Goal: Information Seeking & Learning: Check status

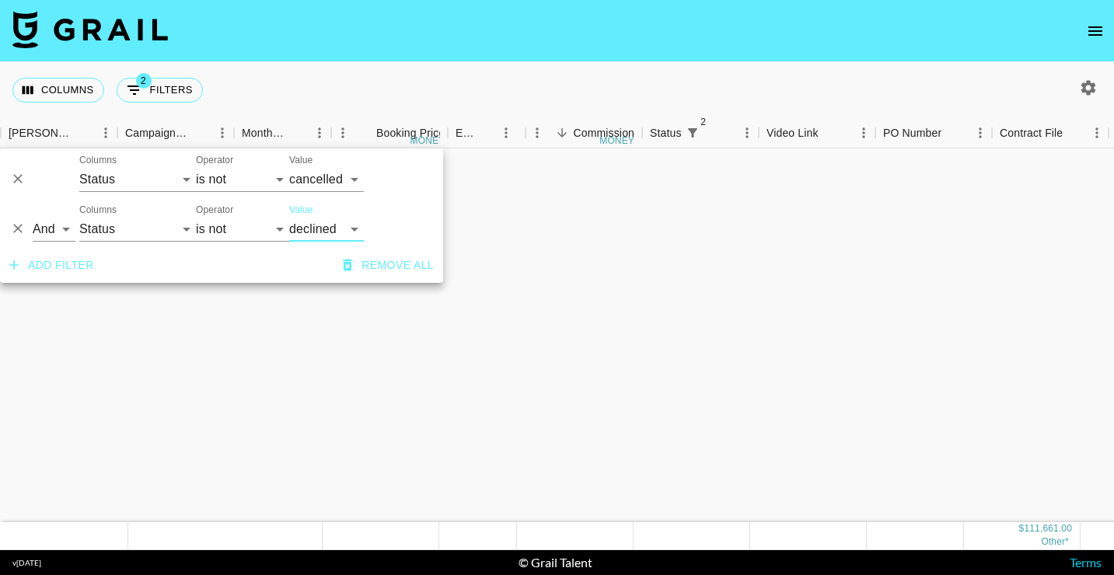
select select "status"
select select "not"
select select "cancelled"
select select "status"
select select "not"
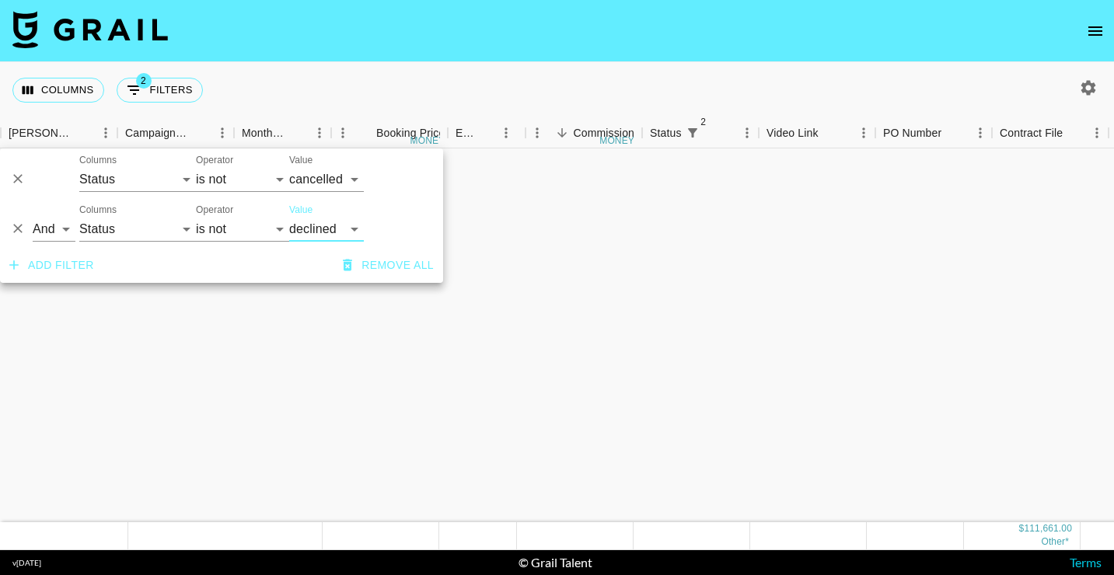
select select "declined"
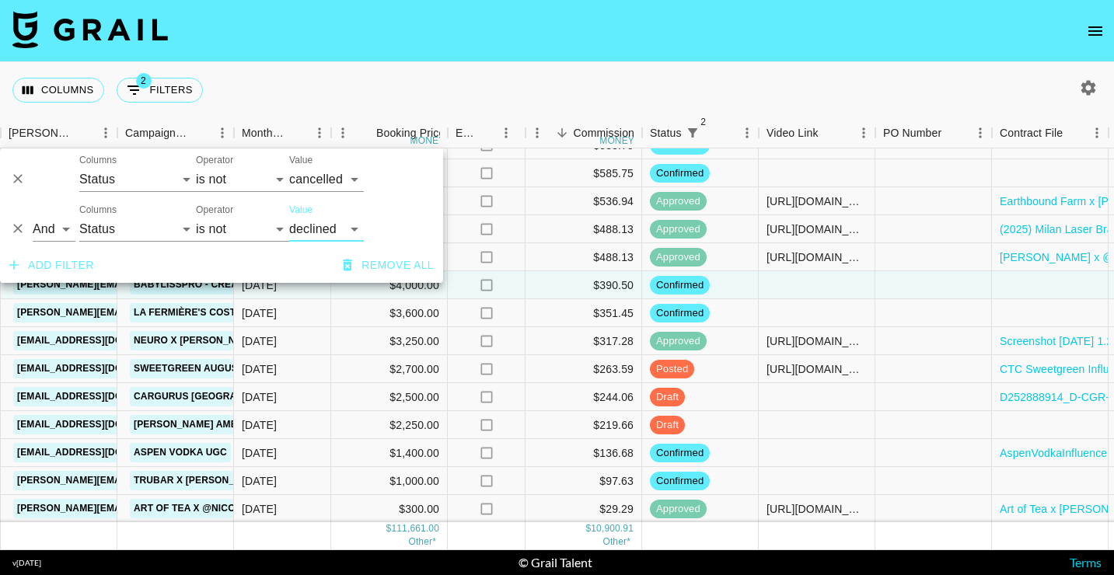
click at [36, 267] on button "Add filter" at bounding box center [51, 265] width 97 height 29
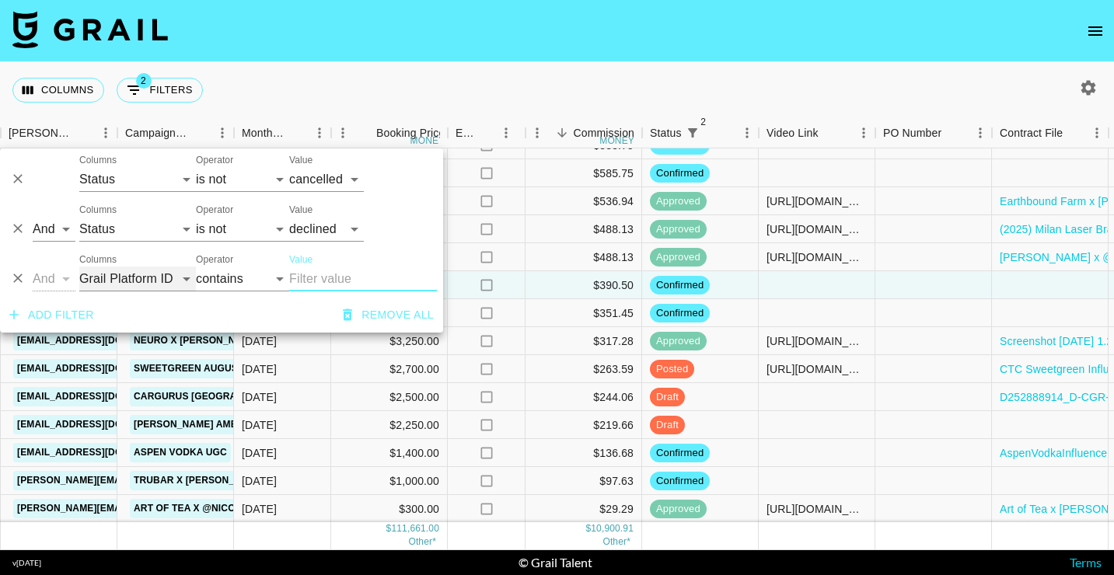
click at [131, 285] on select "Grail Platform ID Airtable ID Talent Manager Client [PERSON_NAME] Campaign (Typ…" at bounding box center [137, 279] width 117 height 25
select select "bookerId"
select select "is"
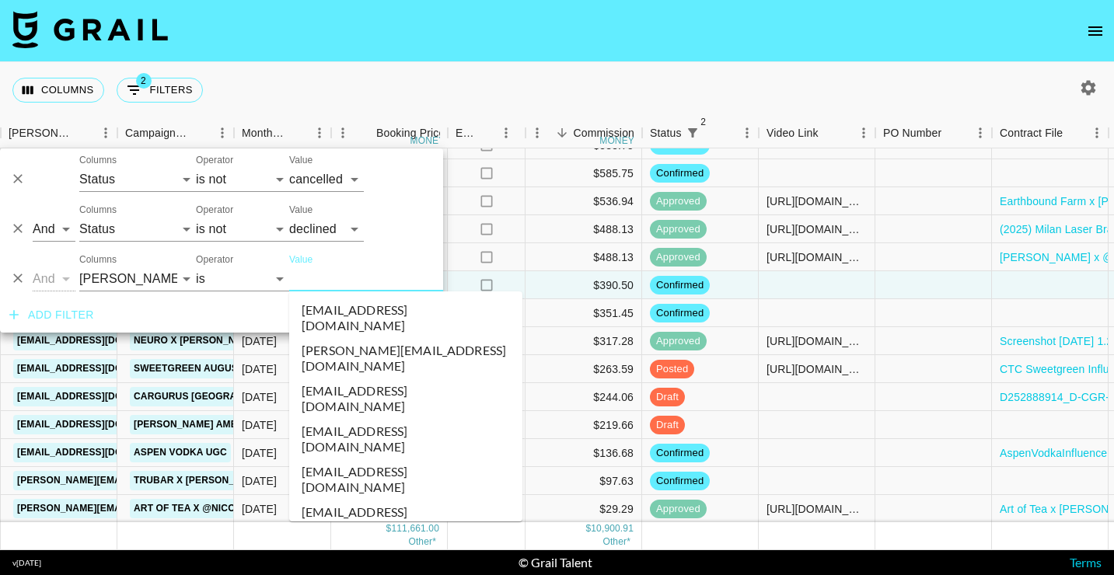
click at [335, 275] on input "Value" at bounding box center [394, 279] width 210 height 24
click at [1091, 93] on icon "button" at bounding box center [1088, 88] width 19 height 19
select select "[DATE]"
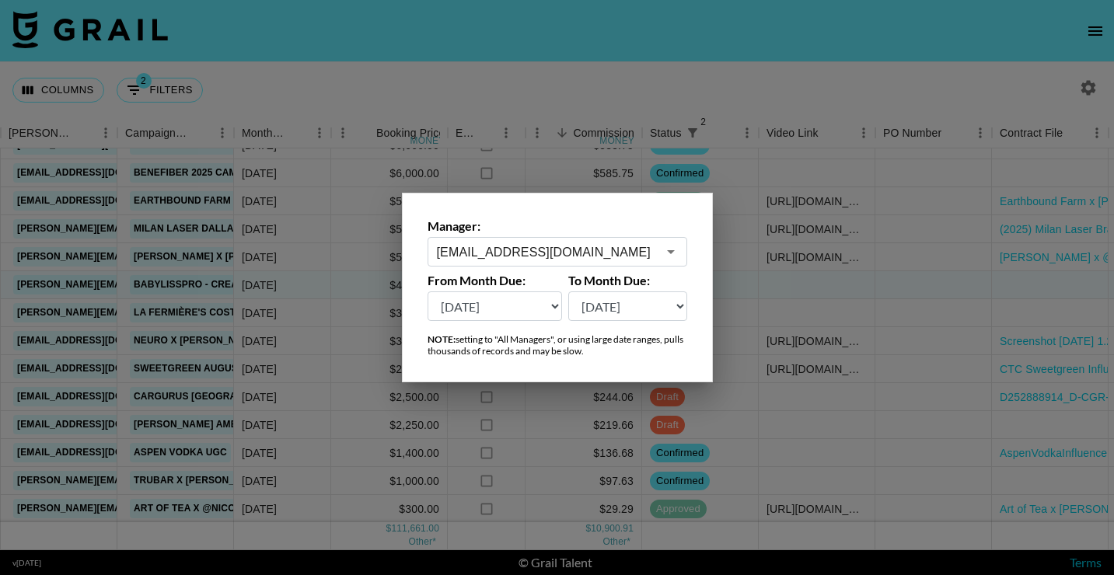
click at [593, 264] on div "[EMAIL_ADDRESS][DOMAIN_NAME] ​" at bounding box center [558, 252] width 260 height 30
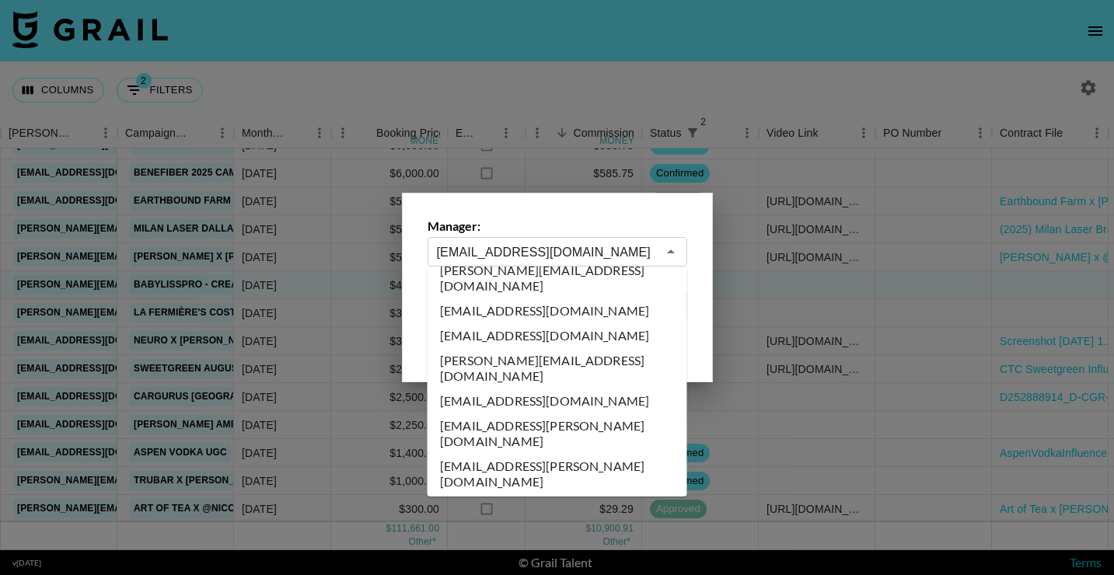
scroll to position [0, 0]
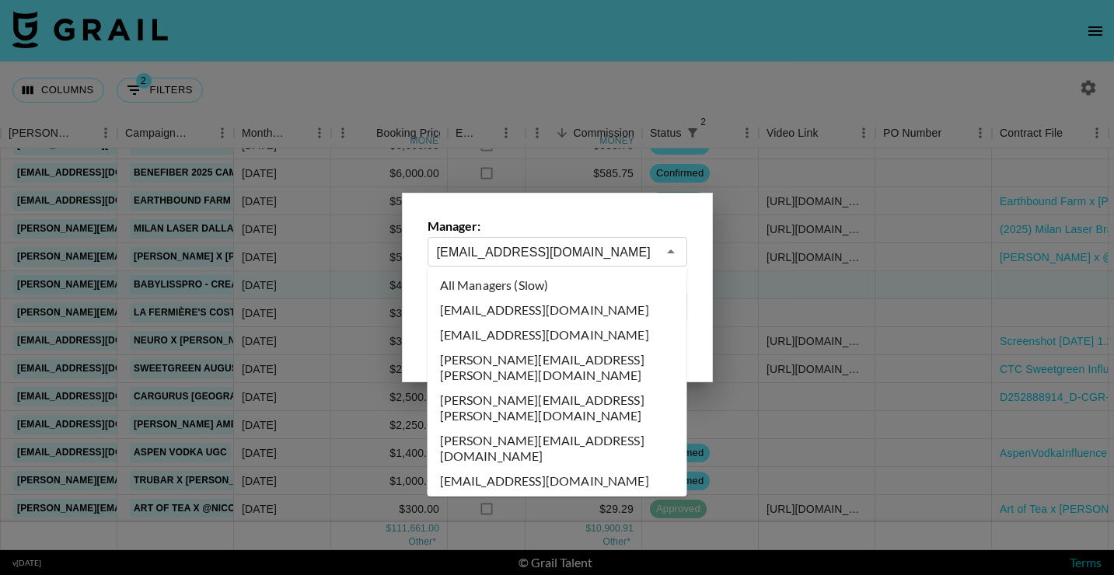
click at [561, 286] on li "All Managers (Slow)" at bounding box center [558, 285] width 260 height 25
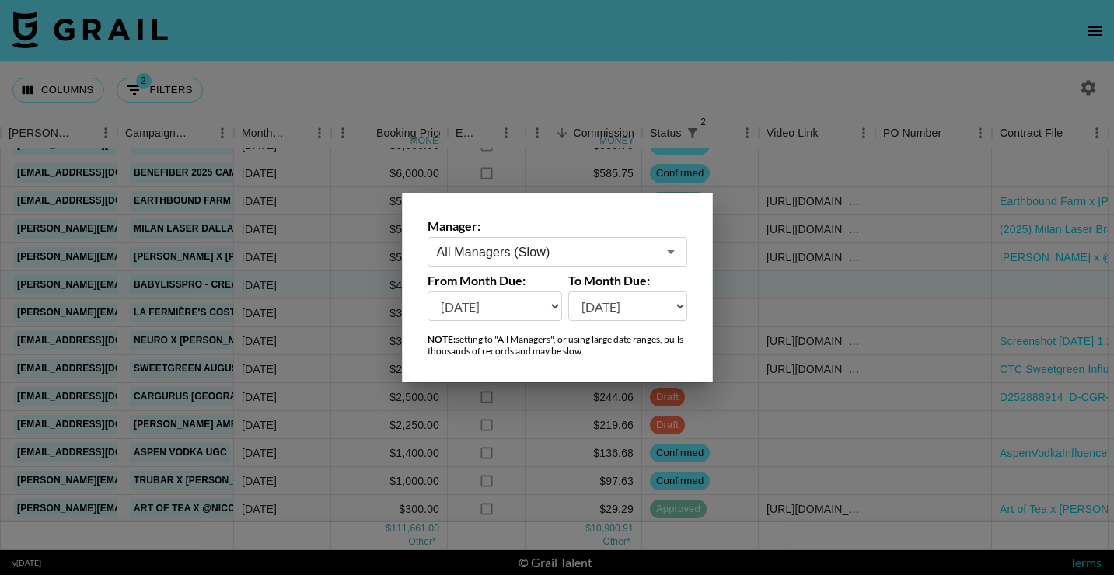
type input "All Managers (Slow)"
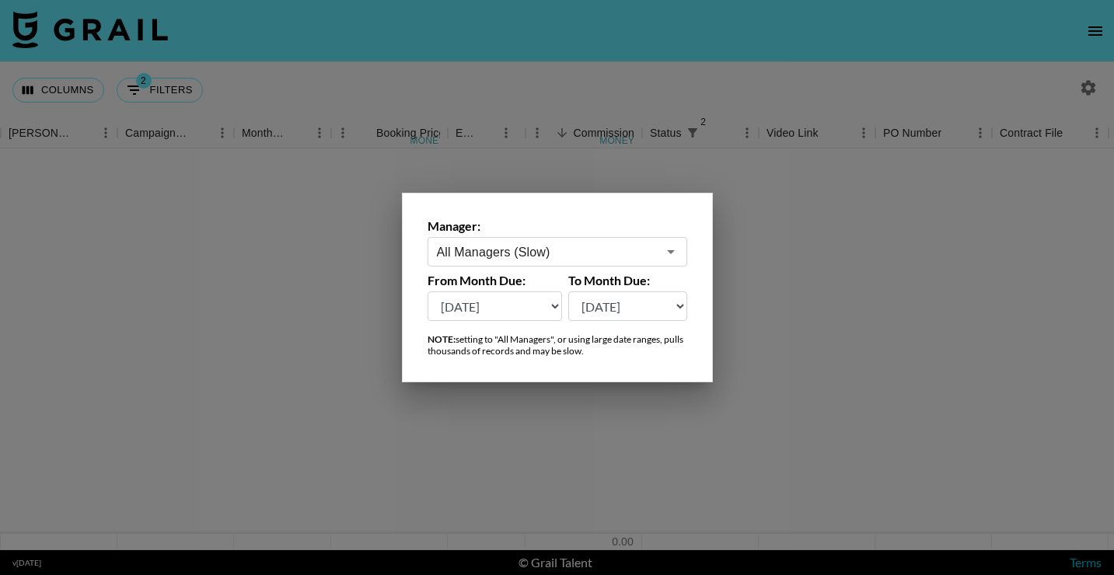
scroll to position [0, 633]
click at [382, 85] on div at bounding box center [557, 287] width 1114 height 575
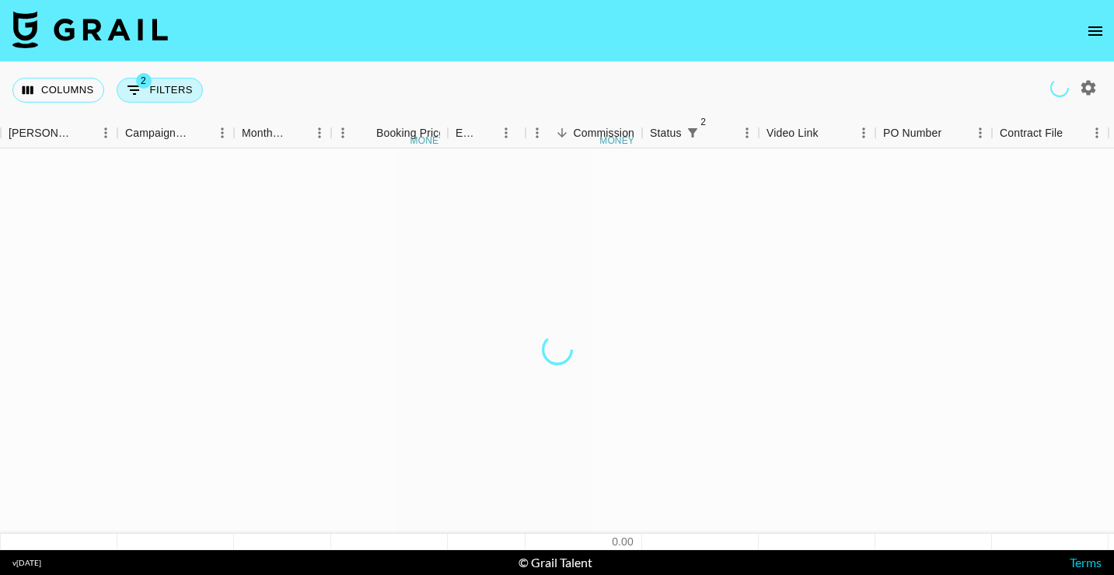
click at [133, 84] on icon "Show filters" at bounding box center [134, 90] width 19 height 19
select select "status"
select select "not"
select select "cancelled"
select select "status"
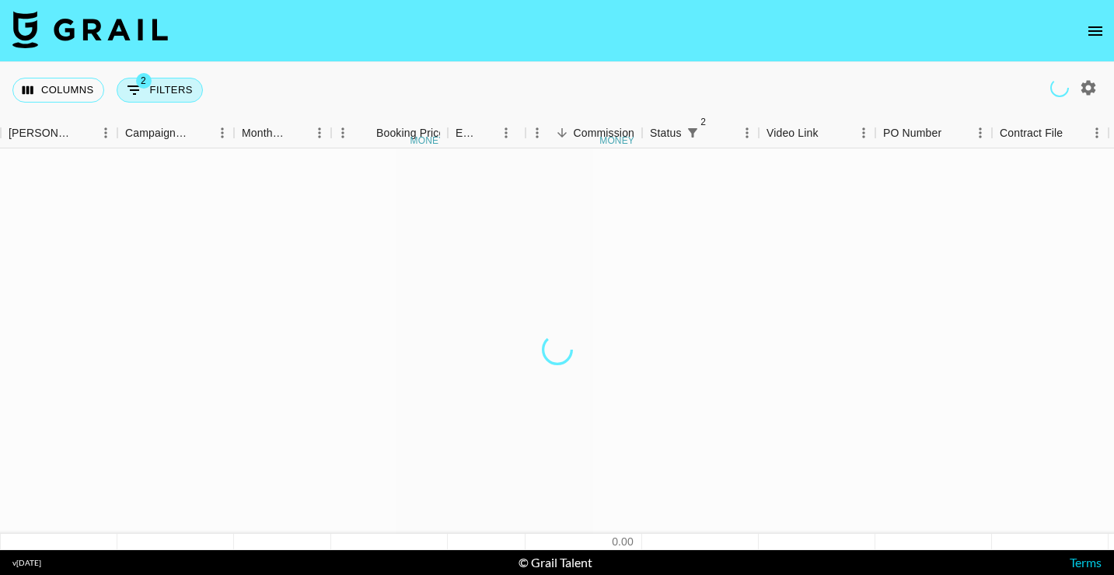
select select "not"
select select "declined"
select select "bookerId"
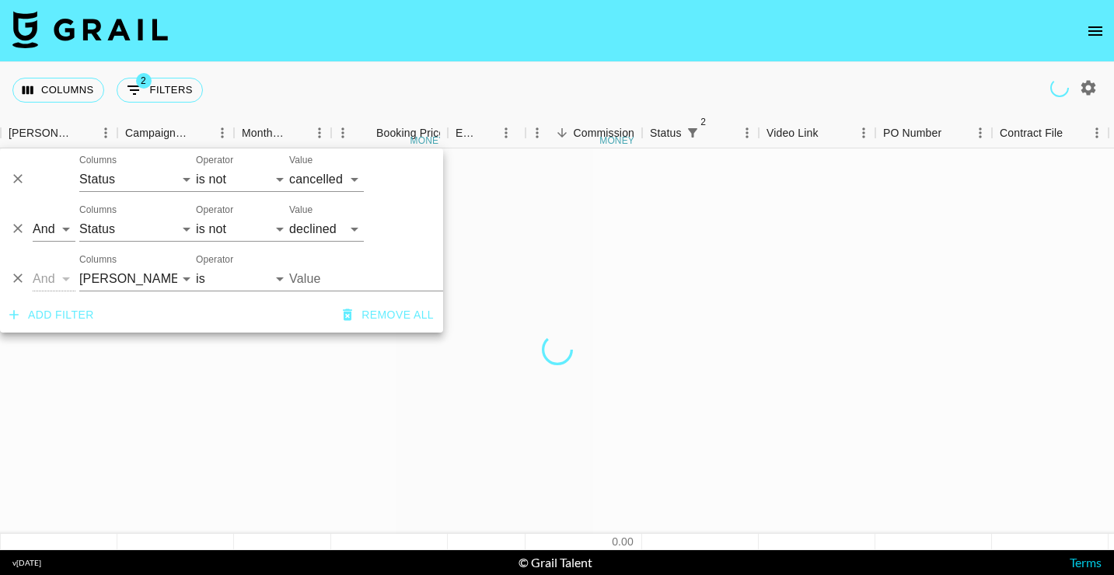
click at [306, 275] on input "Value" at bounding box center [394, 279] width 210 height 24
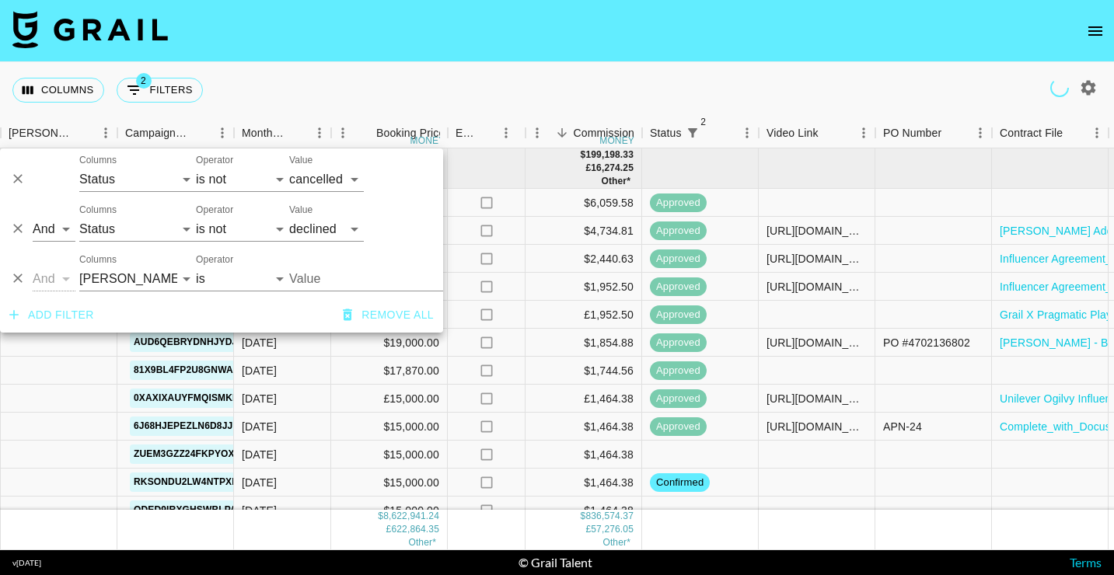
click at [315, 281] on input "Value" at bounding box center [394, 279] width 210 height 24
type input "p"
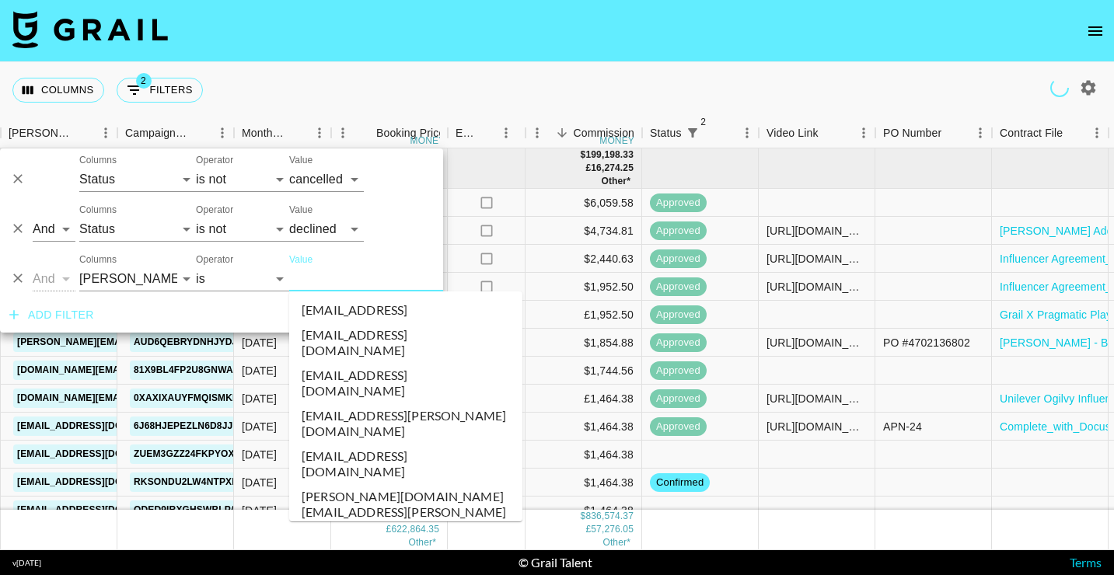
click at [315, 281] on input "Value" at bounding box center [394, 279] width 210 height 24
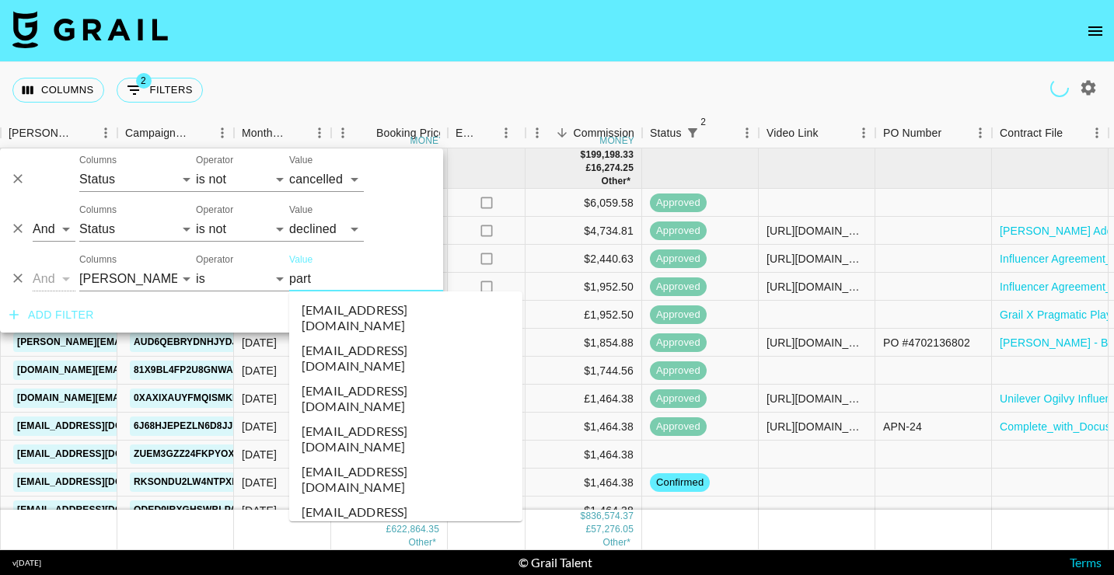
type input "partn"
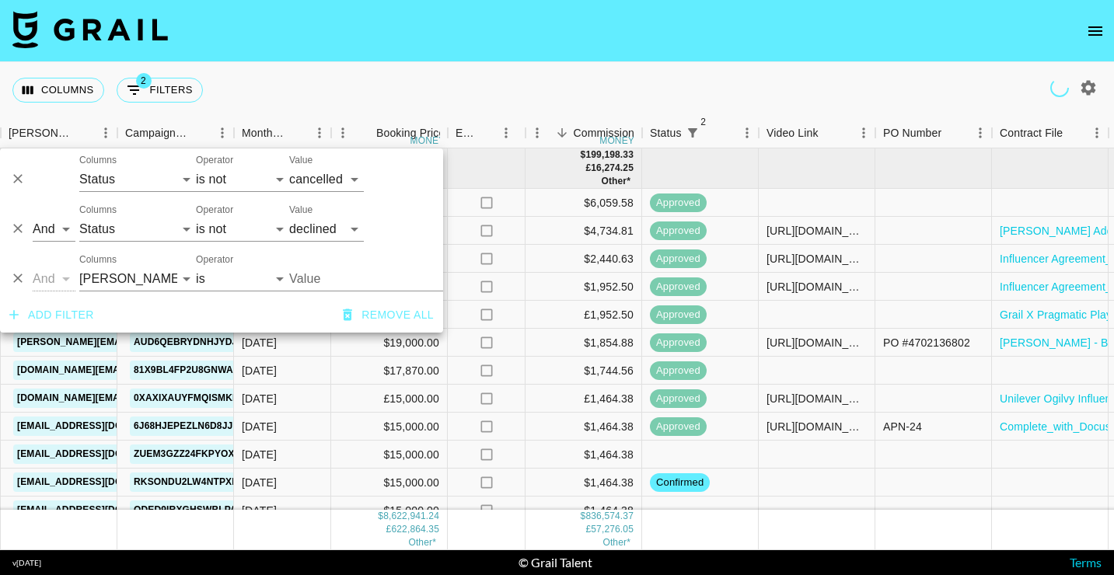
click at [315, 281] on input "Value" at bounding box center [394, 279] width 210 height 24
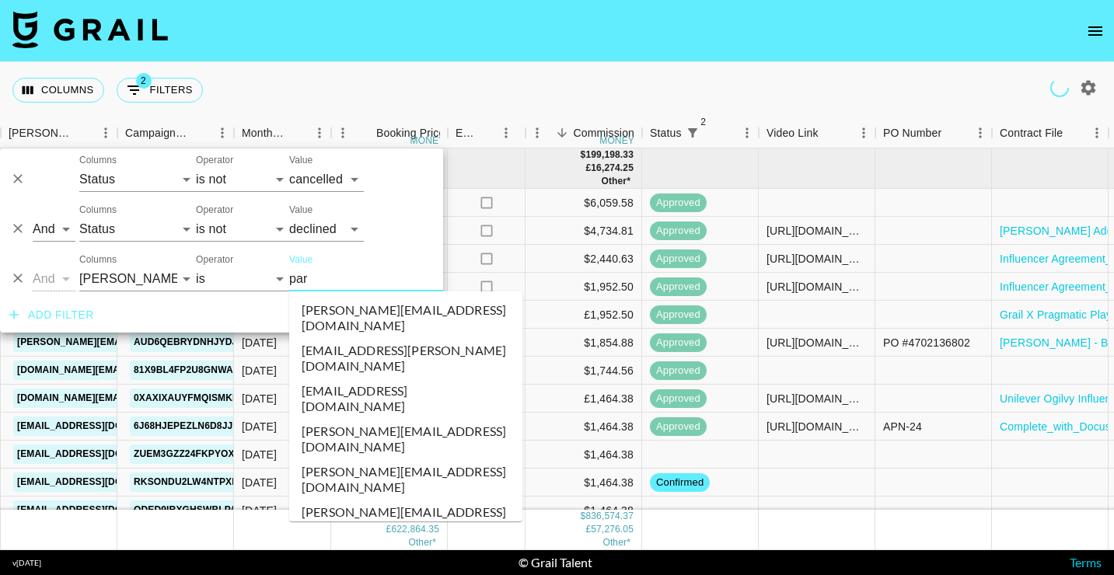
type input "part"
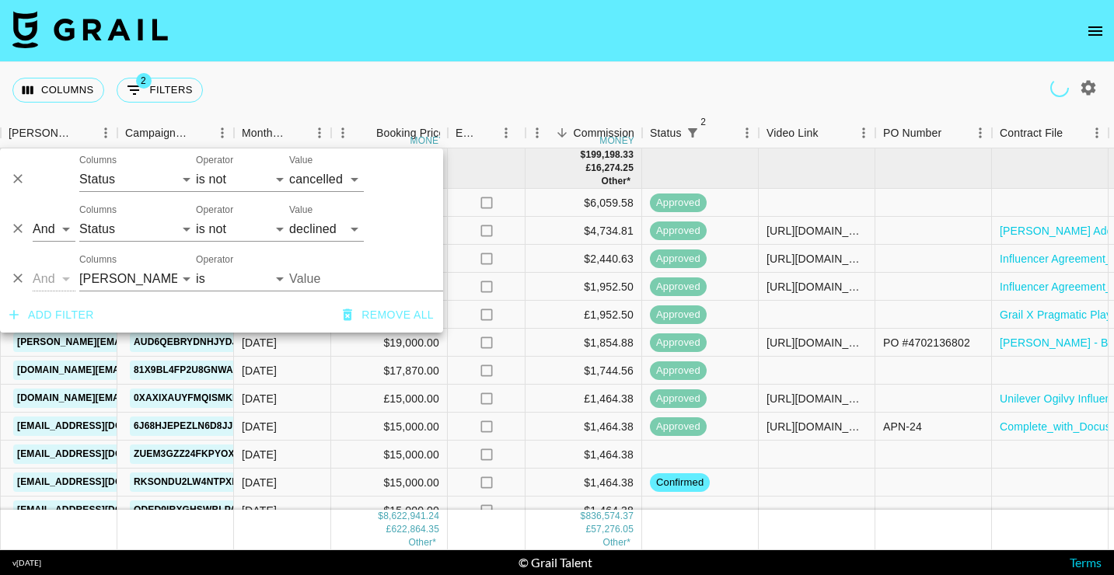
click at [315, 281] on input "Value" at bounding box center [394, 279] width 210 height 24
type input "partnerf"
click at [22, 276] on icon "Delete" at bounding box center [18, 279] width 16 height 16
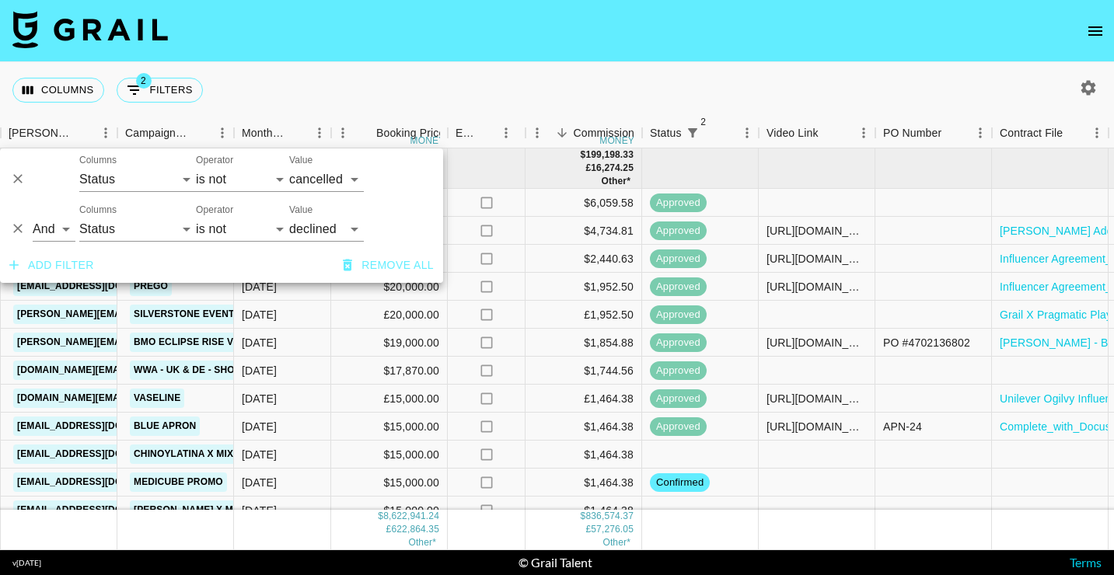
click at [509, 65] on div "Columns 2 Filters + Booking" at bounding box center [557, 90] width 1114 height 56
